Goal: Information Seeking & Learning: Check status

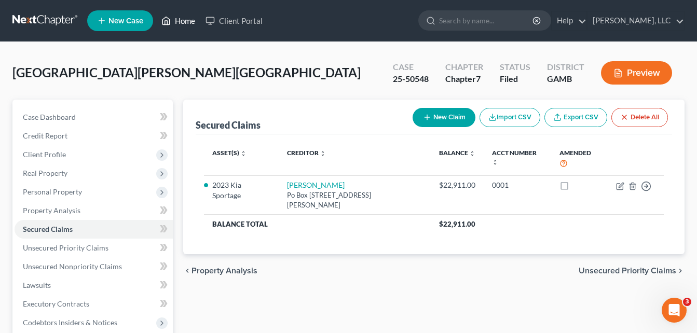
click at [187, 21] on link "Home" at bounding box center [178, 20] width 44 height 19
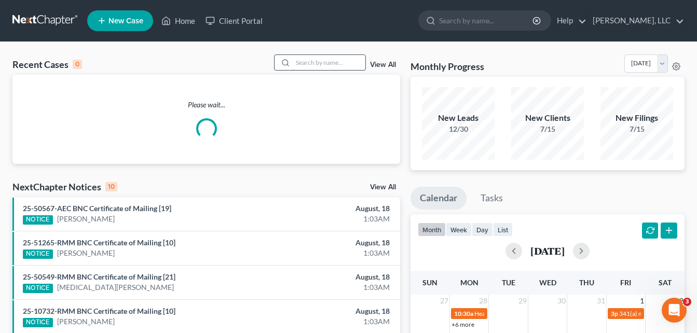
click at [308, 59] on input "search" at bounding box center [329, 62] width 73 height 15
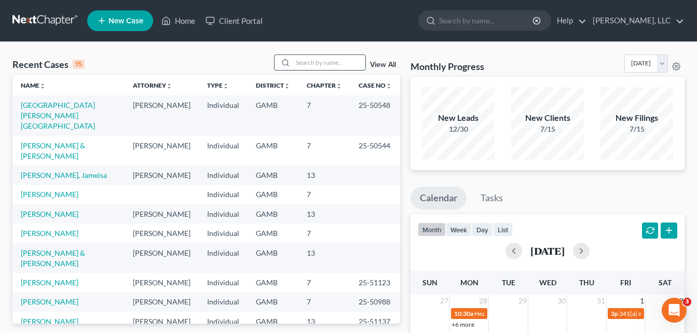
type input "d"
type input "k"
type input "[PERSON_NAME]"
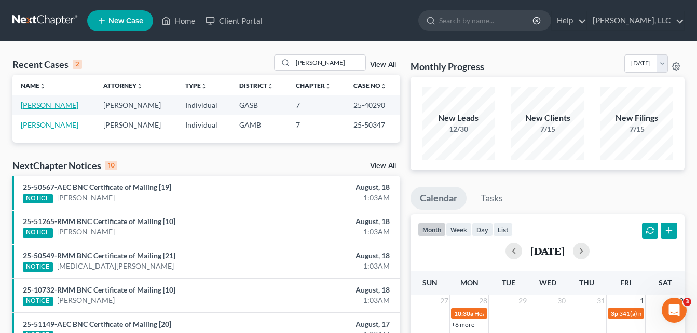
click at [48, 106] on link "[PERSON_NAME]" at bounding box center [50, 105] width 58 height 9
select select "10"
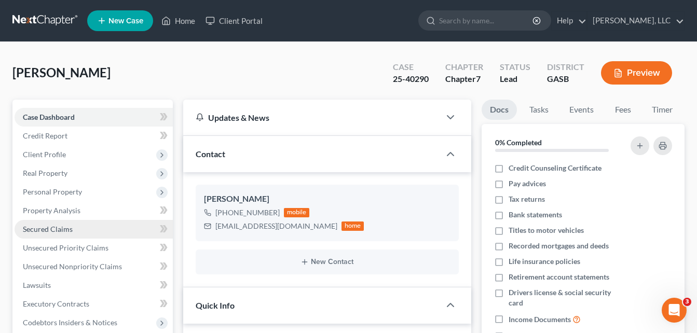
click at [38, 229] on span "Secured Claims" at bounding box center [48, 229] width 50 height 9
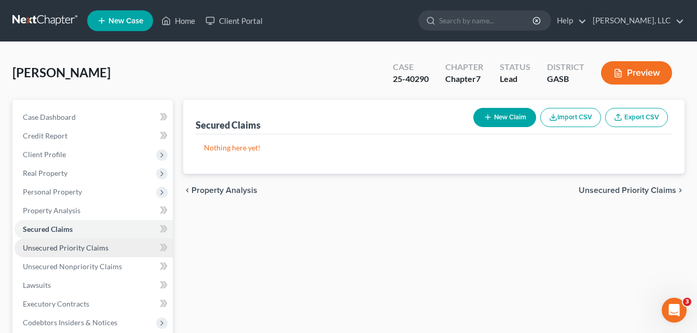
click at [31, 250] on span "Unsecured Priority Claims" at bounding box center [66, 247] width 86 height 9
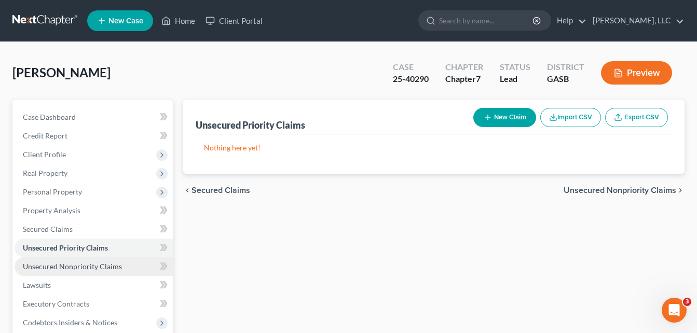
click at [39, 266] on span "Unsecured Nonpriority Claims" at bounding box center [72, 266] width 99 height 9
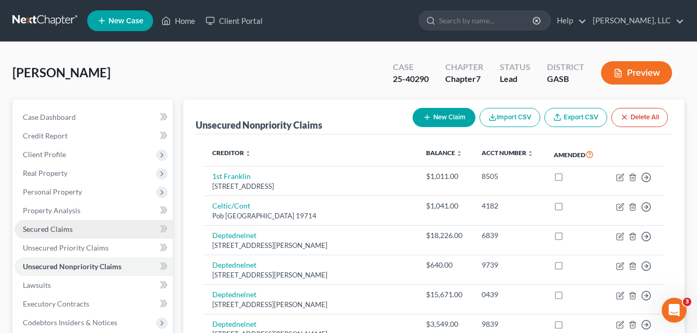
click at [42, 230] on span "Secured Claims" at bounding box center [48, 229] width 50 height 9
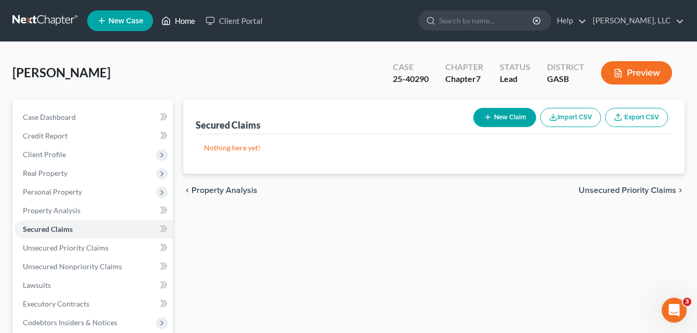
click at [185, 22] on link "Home" at bounding box center [178, 20] width 44 height 19
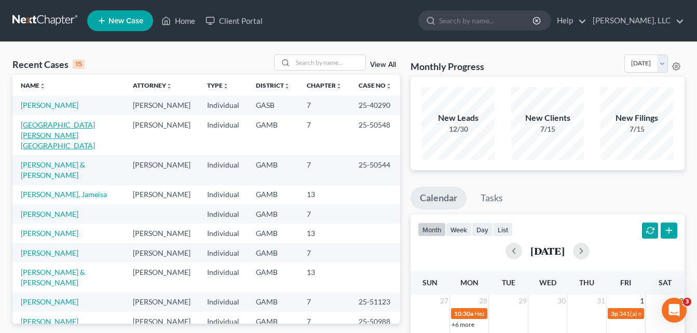
click at [53, 126] on link "[GEOGRAPHIC_DATA][PERSON_NAME][GEOGRAPHIC_DATA]" at bounding box center [58, 135] width 74 height 30
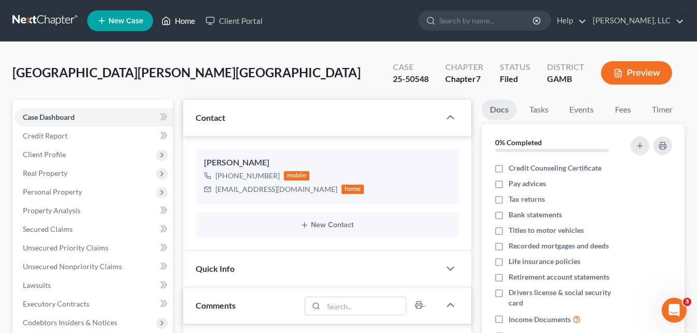
click at [183, 21] on link "Home" at bounding box center [178, 20] width 44 height 19
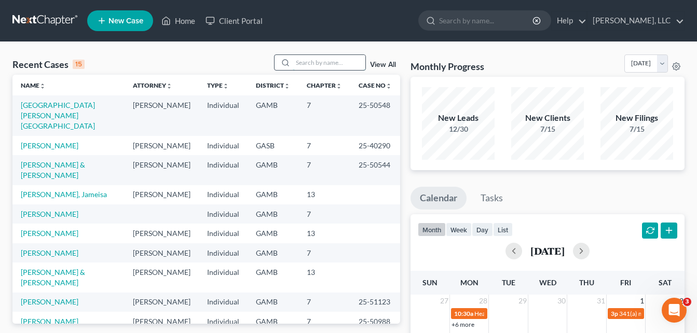
drag, startPoint x: 306, startPoint y: 63, endPoint x: 296, endPoint y: 61, distance: 10.0
click at [296, 61] on input "search" at bounding box center [329, 62] width 73 height 15
type input "anders"
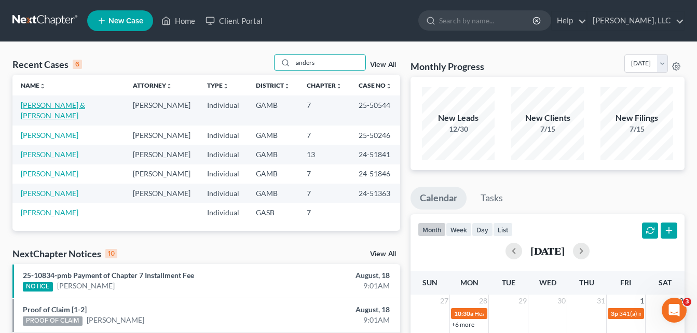
click at [72, 105] on link "[PERSON_NAME] & [PERSON_NAME]" at bounding box center [53, 110] width 64 height 19
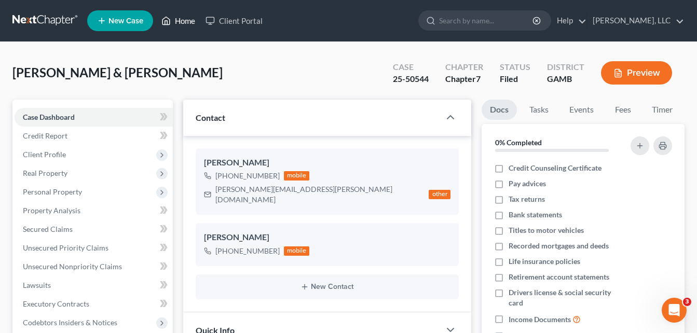
click at [180, 23] on link "Home" at bounding box center [178, 20] width 44 height 19
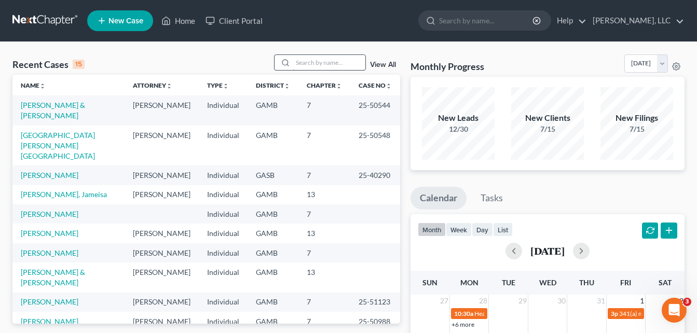
click at [321, 62] on input "search" at bounding box center [329, 62] width 73 height 15
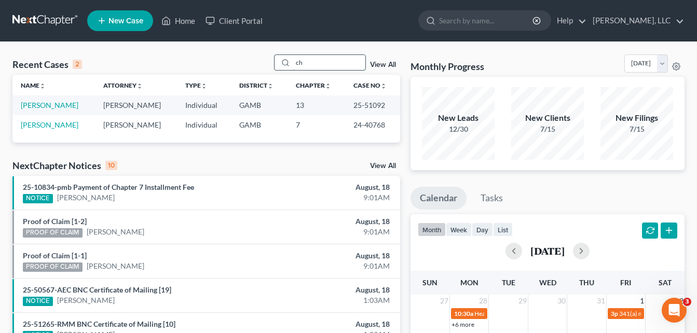
type input "c"
type input "krist"
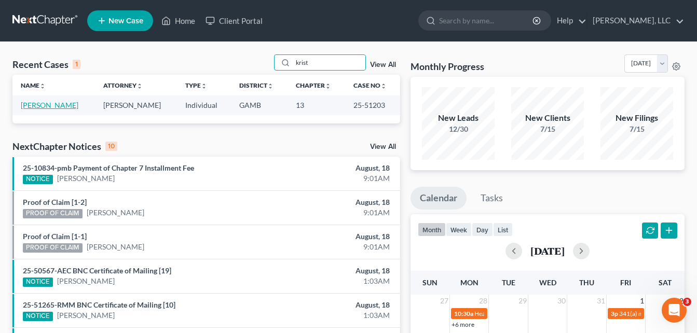
click at [37, 107] on link "[PERSON_NAME]" at bounding box center [50, 105] width 58 height 9
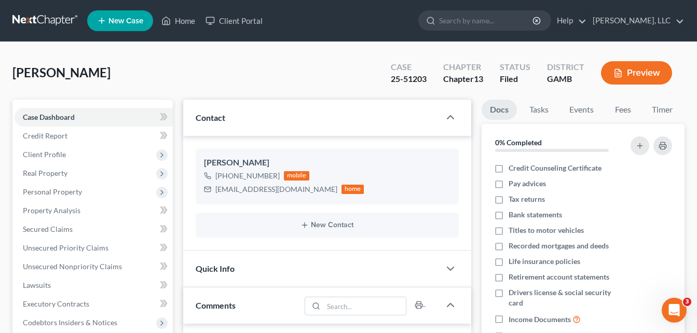
click at [173, 70] on div "[PERSON_NAME] Upgraded Case 25-51203 Chapter Chapter 13 Status Filed District […" at bounding box center [348, 76] width 672 height 45
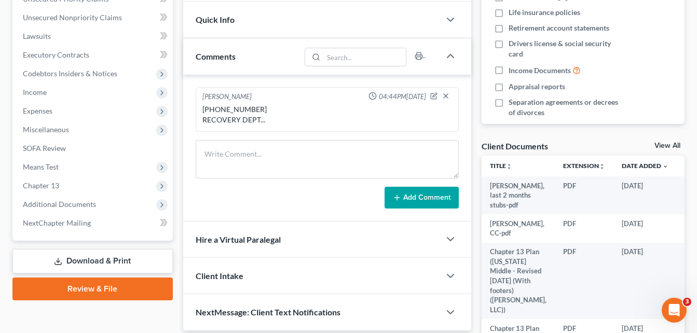
scroll to position [228, 0]
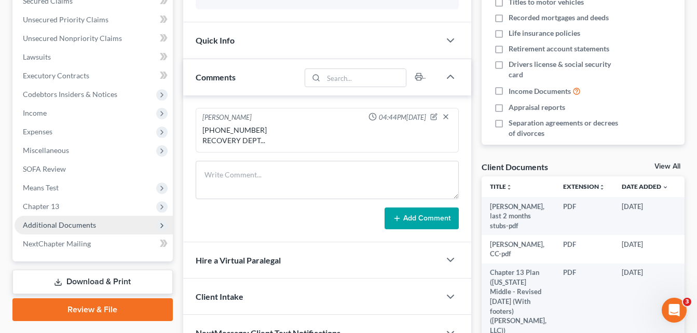
click at [60, 223] on span "Additional Documents" at bounding box center [59, 224] width 73 height 9
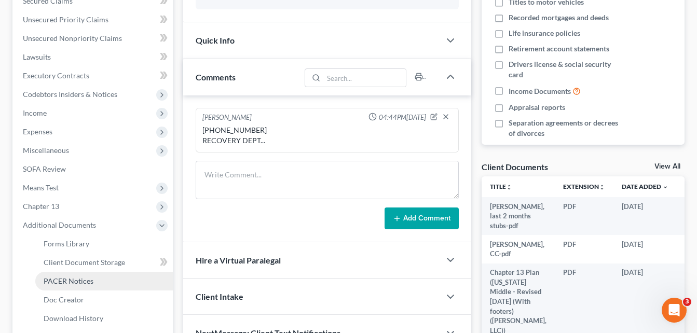
click at [64, 281] on span "PACER Notices" at bounding box center [69, 281] width 50 height 9
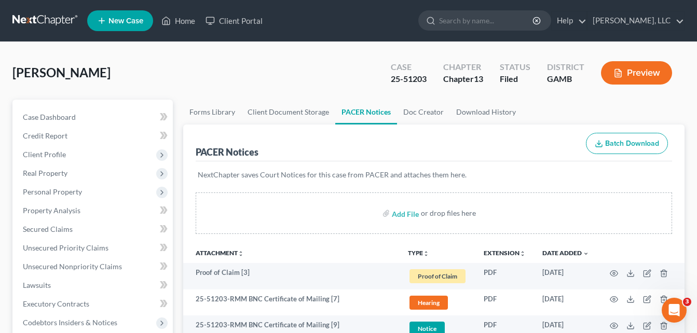
click at [185, 20] on link "Home" at bounding box center [178, 20] width 44 height 19
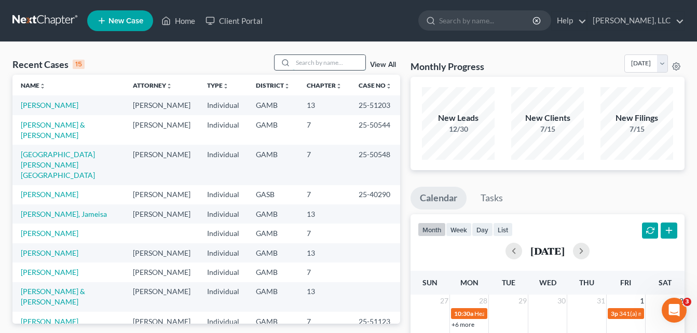
click at [308, 62] on input "search" at bounding box center [329, 62] width 73 height 15
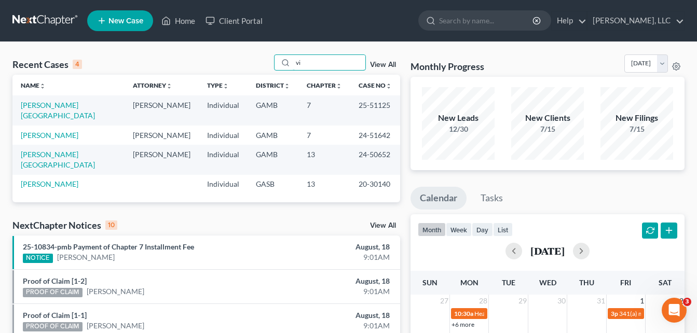
type input "v"
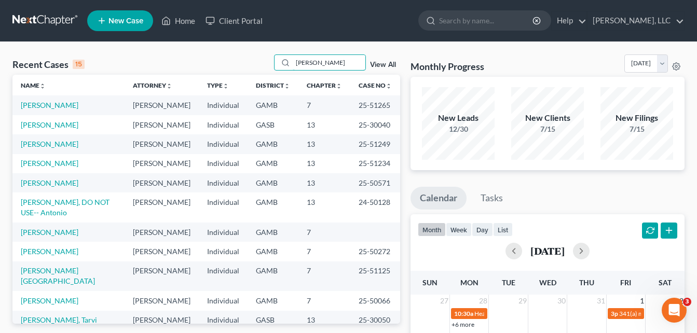
type input "[PERSON_NAME]"
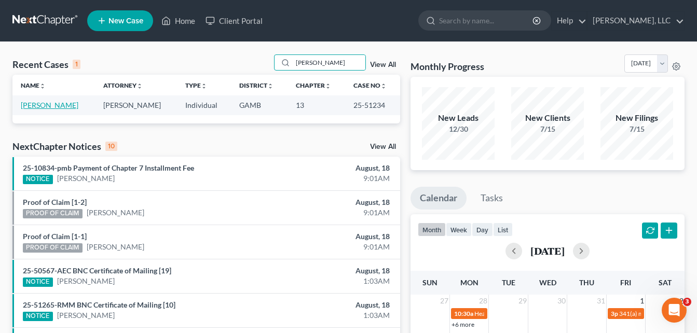
click at [42, 107] on link "[PERSON_NAME]" at bounding box center [50, 105] width 58 height 9
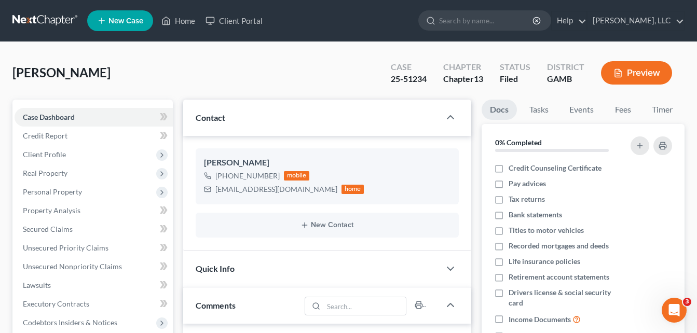
click at [184, 84] on div "[PERSON_NAME] Upgraded Case 25-51234 Chapter Chapter 13 Status [GEOGRAPHIC_DATA…" at bounding box center [348, 76] width 672 height 45
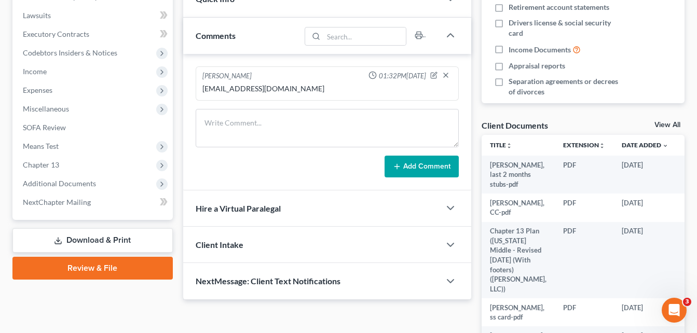
scroll to position [291, 0]
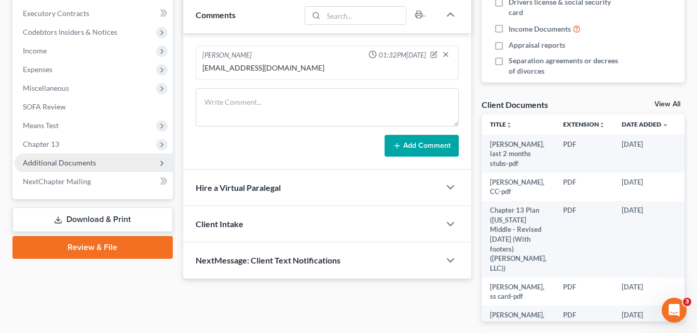
drag, startPoint x: 42, startPoint y: 171, endPoint x: 33, endPoint y: 169, distance: 8.6
drag, startPoint x: 33, startPoint y: 169, endPoint x: 24, endPoint y: 165, distance: 9.5
click at [24, 165] on span "Additional Documents" at bounding box center [59, 162] width 73 height 9
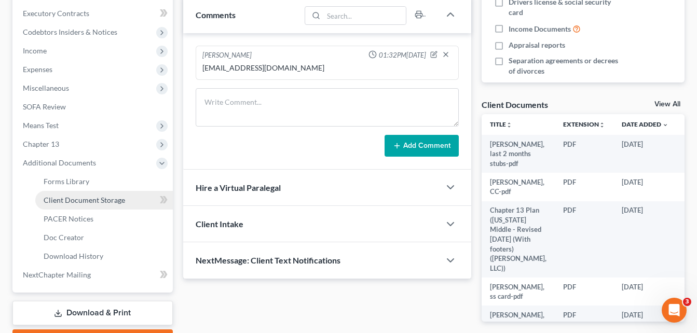
click at [60, 200] on span "Client Document Storage" at bounding box center [84, 200] width 81 height 9
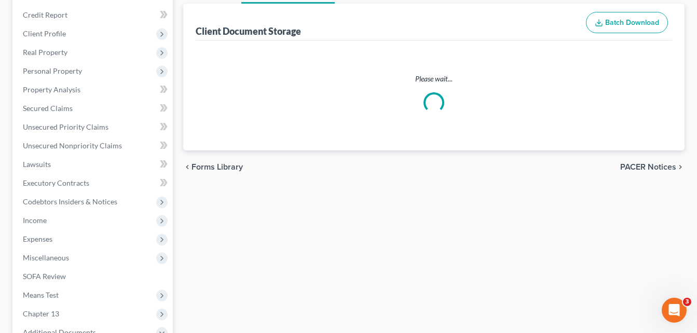
scroll to position [14, 0]
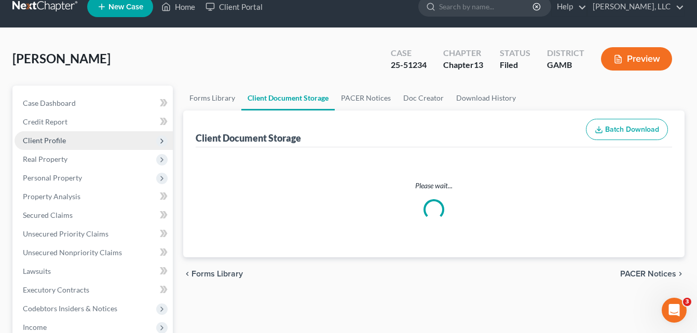
select select "12"
select select "6"
select select "22"
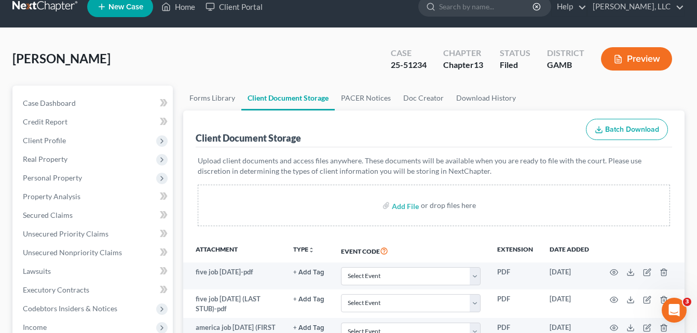
scroll to position [0, 0]
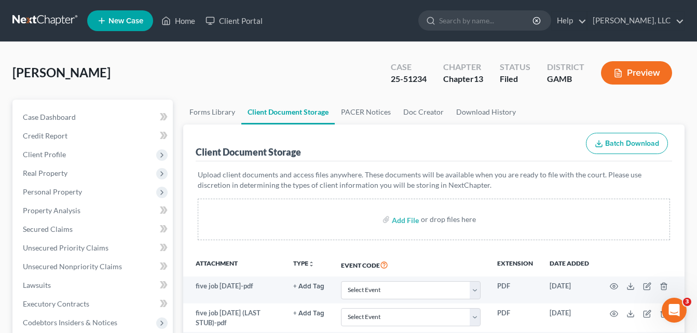
click at [184, 64] on div "[PERSON_NAME] Upgraded Case 25-51234 Chapter Chapter 13 Status [GEOGRAPHIC_DATA…" at bounding box center [348, 76] width 672 height 45
click at [365, 112] on link "PACER Notices" at bounding box center [366, 112] width 62 height 25
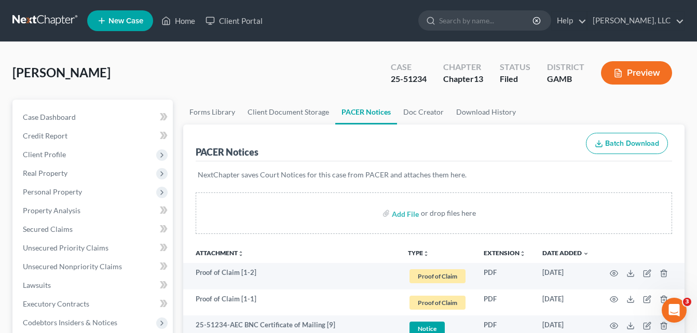
click at [183, 89] on div "[PERSON_NAME] Upgraded Case 25-51234 Chapter Chapter 13 Status [GEOGRAPHIC_DATA…" at bounding box center [348, 76] width 672 height 45
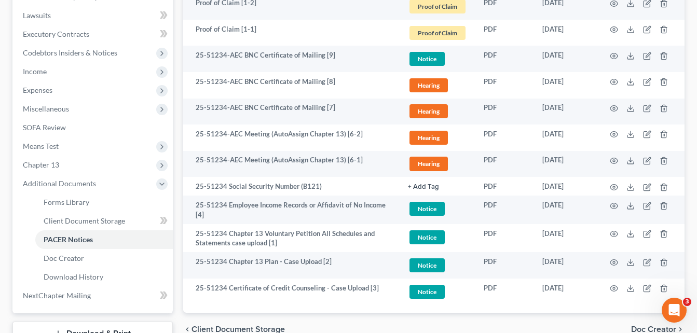
scroll to position [291, 0]
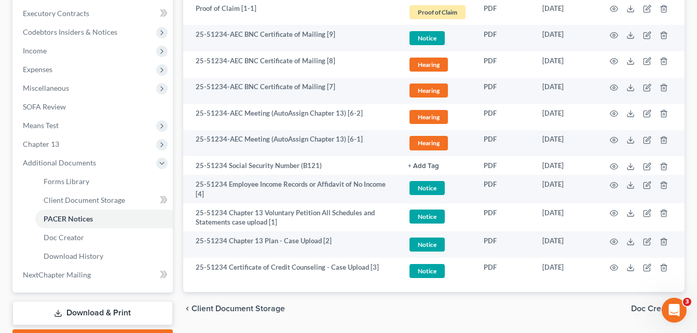
click at [176, 172] on div "Case Dashboard Payments Invoices Payments Payments Credit Report Client Profile" at bounding box center [92, 80] width 171 height 543
click at [178, 95] on div "Forms Library Client Document Storage PACER Notices Doc Creator Download Histor…" at bounding box center [434, 80] width 512 height 543
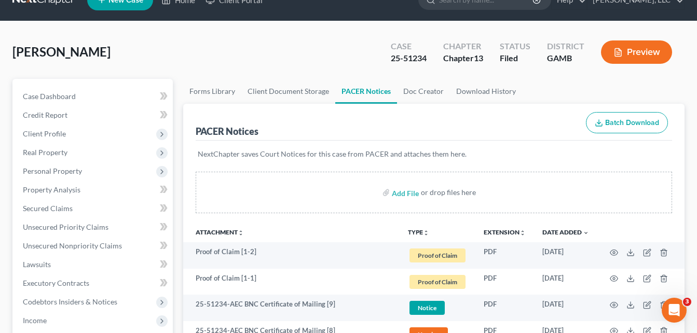
scroll to position [0, 0]
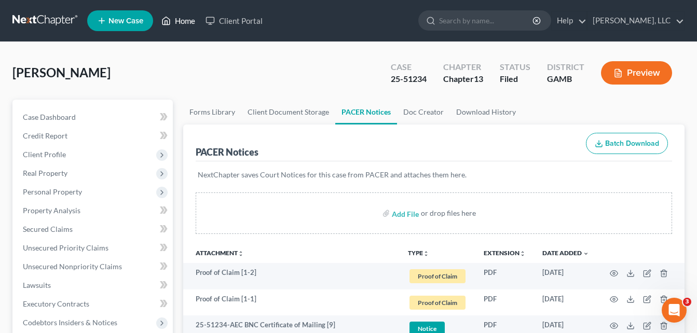
click at [187, 17] on link "Home" at bounding box center [178, 20] width 44 height 19
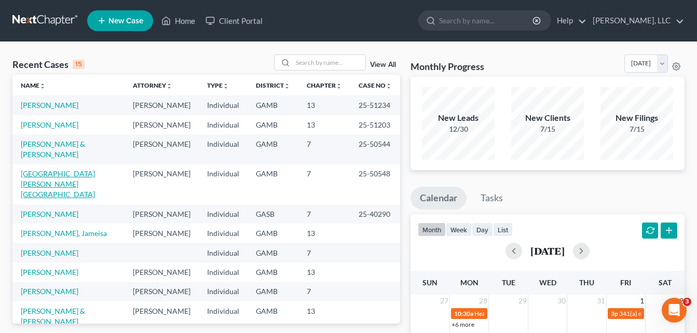
click at [44, 169] on link "[GEOGRAPHIC_DATA][PERSON_NAME][GEOGRAPHIC_DATA]" at bounding box center [58, 184] width 74 height 30
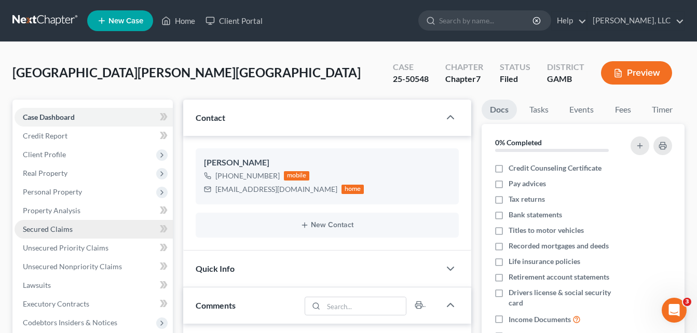
click at [41, 232] on span "Secured Claims" at bounding box center [48, 229] width 50 height 9
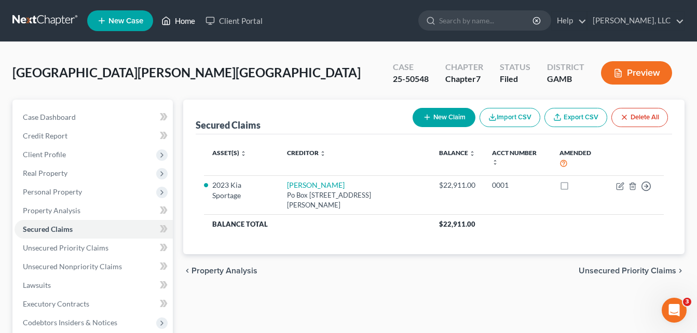
click at [184, 22] on link "Home" at bounding box center [178, 20] width 44 height 19
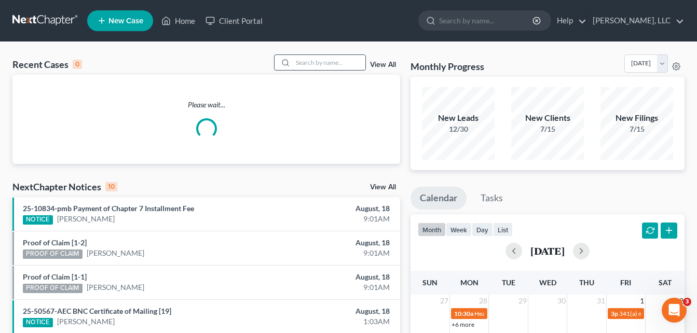
click at [303, 64] on input "search" at bounding box center [329, 62] width 73 height 15
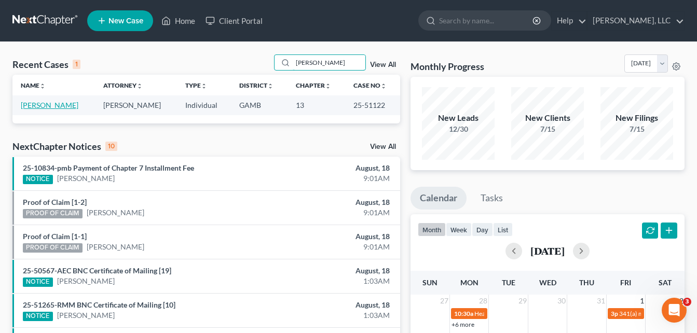
type input "[PERSON_NAME]"
click at [55, 106] on link "[PERSON_NAME]" at bounding box center [50, 105] width 58 height 9
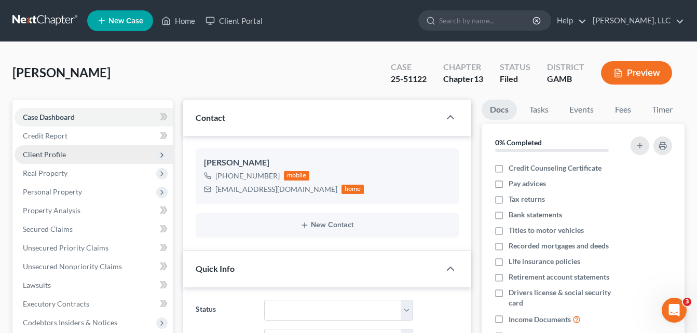
click at [40, 156] on span "Client Profile" at bounding box center [44, 154] width 43 height 9
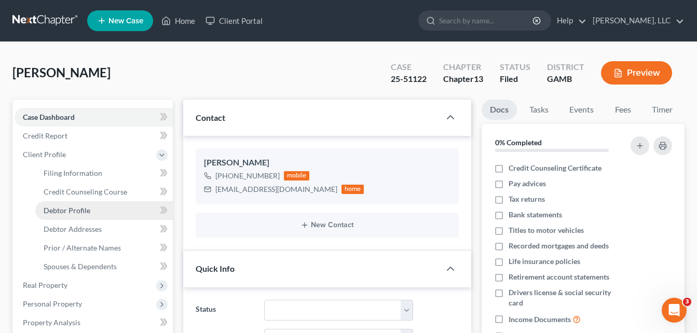
click at [77, 212] on span "Debtor Profile" at bounding box center [67, 210] width 47 height 9
select select "0"
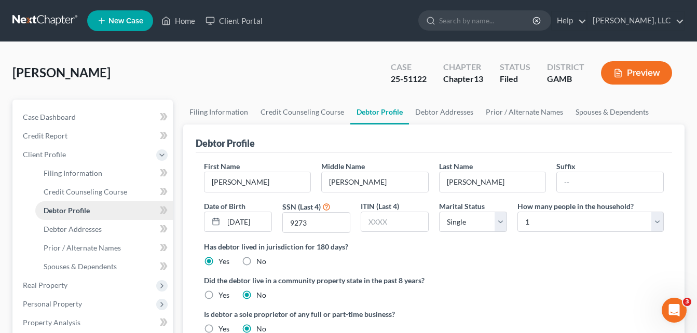
radio input "true"
click at [59, 118] on span "Case Dashboard" at bounding box center [49, 117] width 53 height 9
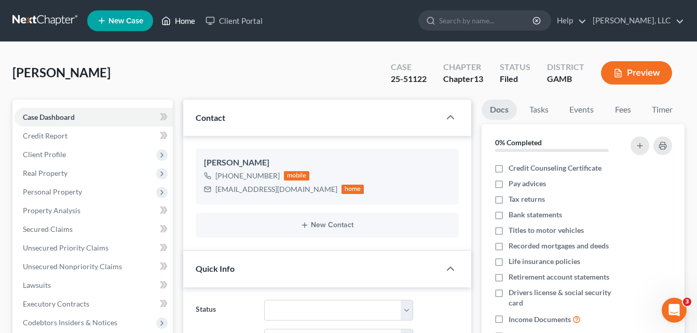
click at [184, 13] on link "Home" at bounding box center [178, 20] width 44 height 19
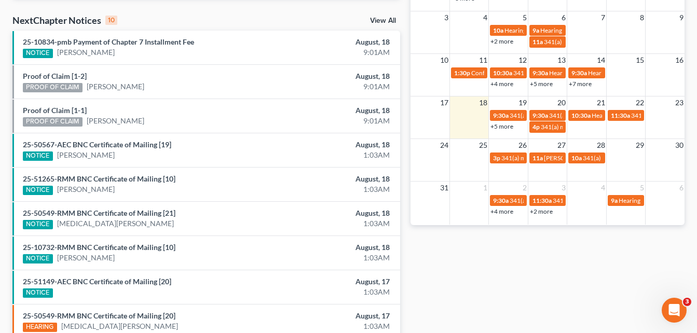
click at [404, 74] on div "Recent Cases 15 View All Name unfold_more expand_more expand_less Attorney unfo…" at bounding box center [206, 58] width 398 height 661
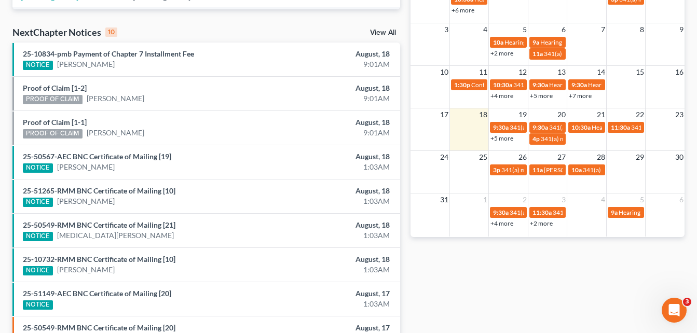
scroll to position [311, 0]
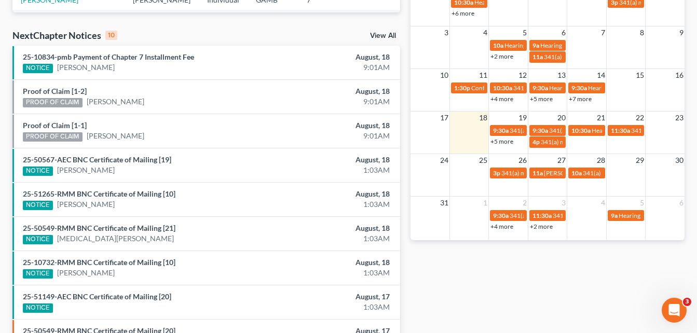
click at [406, 81] on div "Monthly Progress Bankruptcy Bankruptcy [DATE] [DATE] [DATE] [DATE] [DATE] [DATE…" at bounding box center [547, 73] width 284 height 661
click at [509, 177] on div "3p 341(a) meeting for [PERSON_NAME]" at bounding box center [508, 173] width 30 height 8
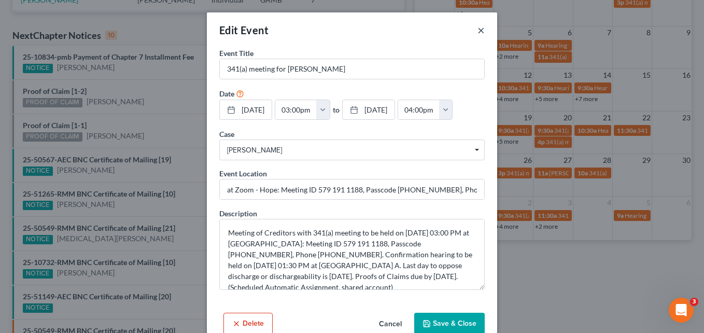
click at [479, 32] on button "×" at bounding box center [481, 30] width 7 height 12
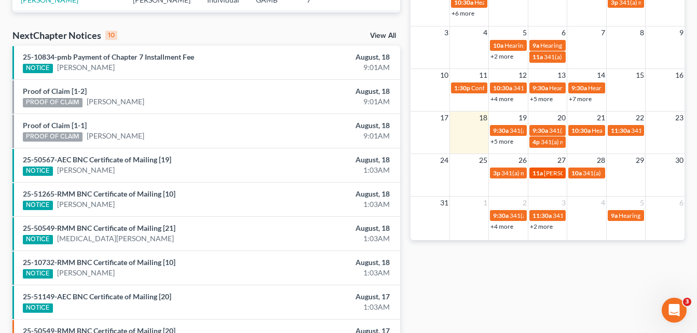
click at [551, 174] on span "[PERSON_NAME], ADVERSARY DEPOSITION ... [DATE] ... IN US TRUSTEE'S OFFICE" at bounding box center [658, 173] width 229 height 8
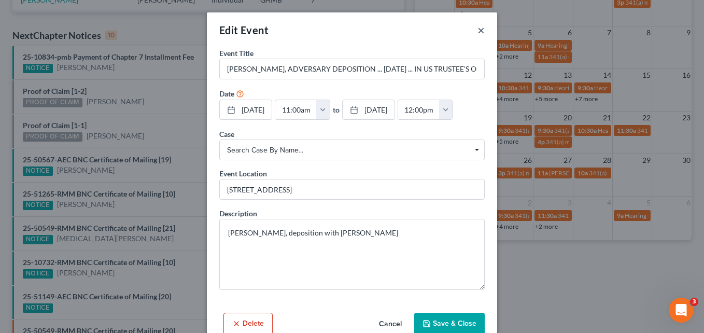
click at [479, 33] on button "×" at bounding box center [481, 30] width 7 height 12
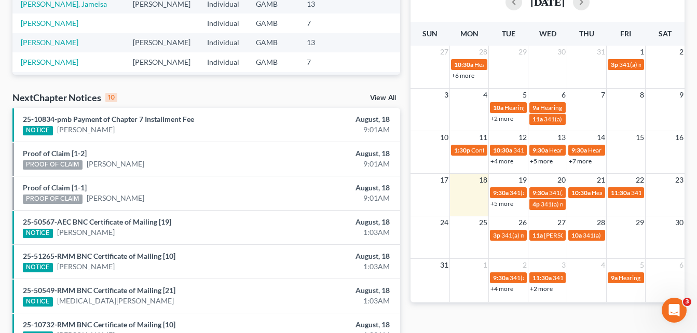
scroll to position [228, 0]
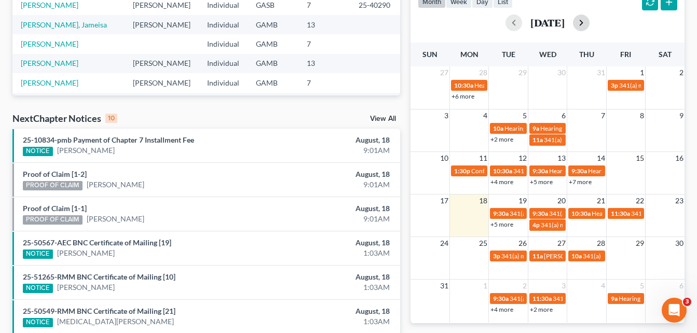
click at [589, 26] on button "button" at bounding box center [581, 23] width 17 height 17
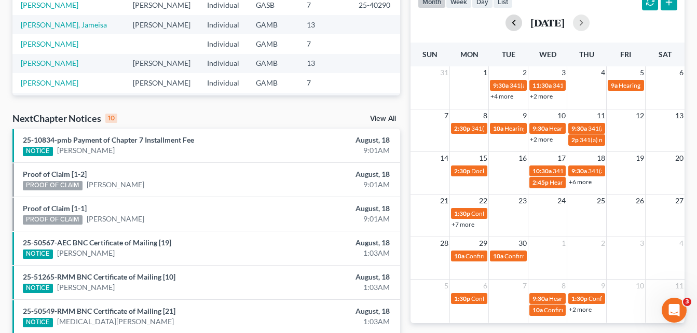
click at [505, 19] on button "button" at bounding box center [513, 23] width 17 height 17
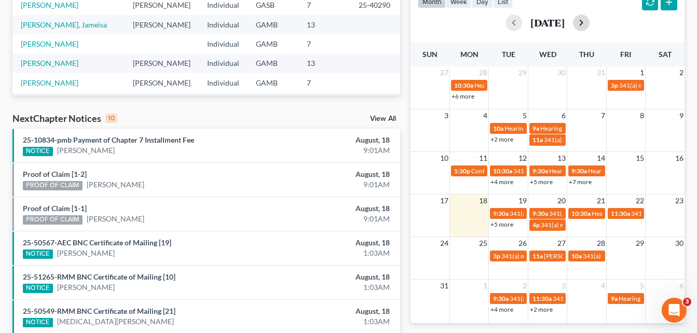
click at [589, 29] on button "button" at bounding box center [581, 23] width 17 height 17
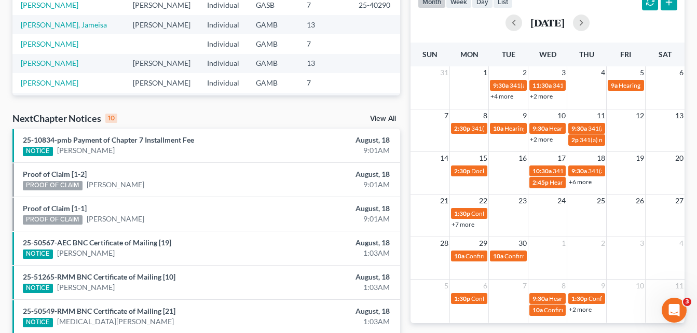
drag, startPoint x: 505, startPoint y: 95, endPoint x: 471, endPoint y: 94, distance: 34.8
click at [471, 94] on td at bounding box center [468, 90] width 39 height 22
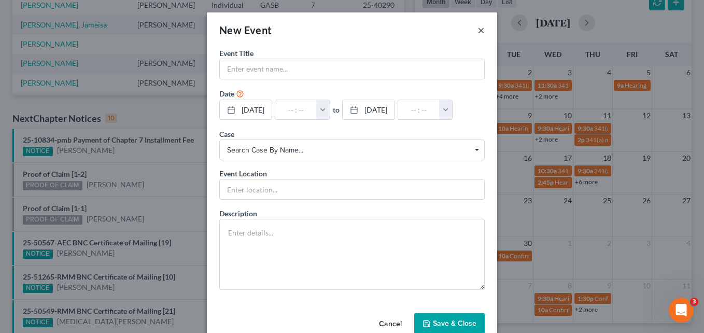
click at [478, 28] on button "×" at bounding box center [481, 30] width 7 height 12
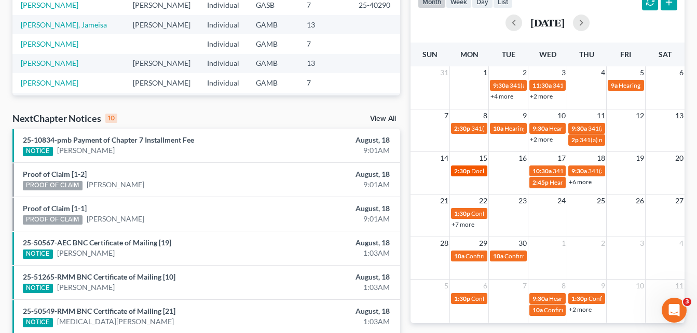
click at [467, 172] on span "2:30p" at bounding box center [462, 171] width 16 height 8
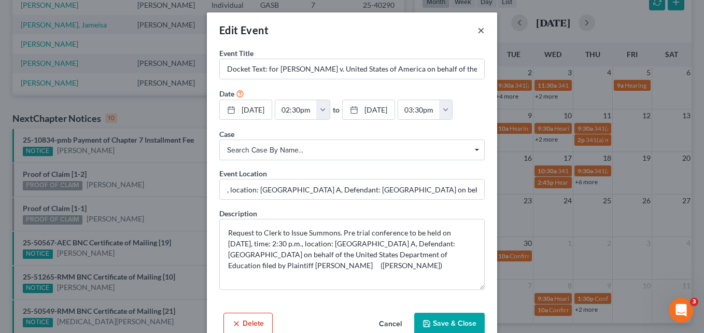
click at [478, 30] on button "×" at bounding box center [481, 30] width 7 height 12
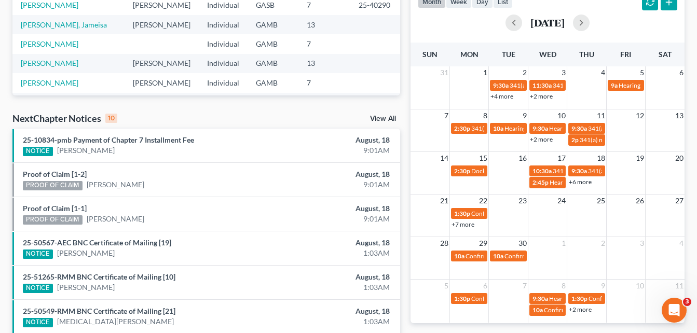
click at [7, 73] on div "Recent Cases 15 View All Name unfold_more expand_more expand_less Attorney unfo…" at bounding box center [206, 156] width 398 height 661
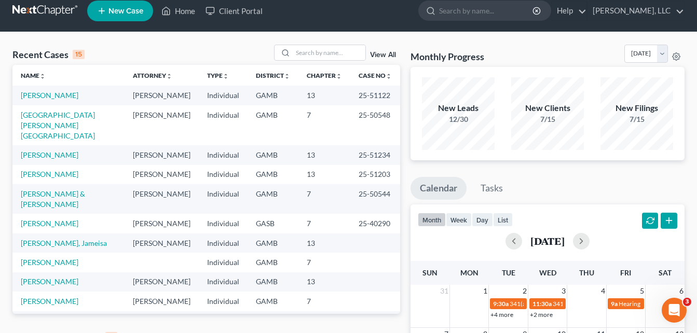
scroll to position [0, 0]
